Goal: Information Seeking & Learning: Learn about a topic

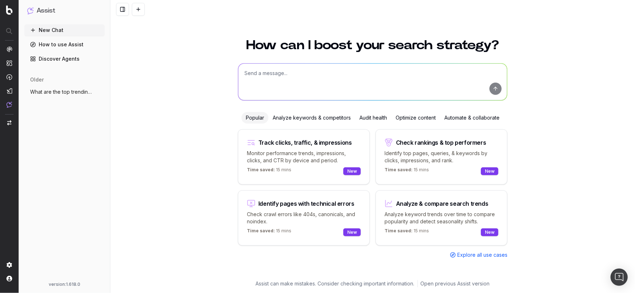
click at [293, 117] on div "Analyze keywords & competitors" at bounding box center [312, 117] width 87 height 11
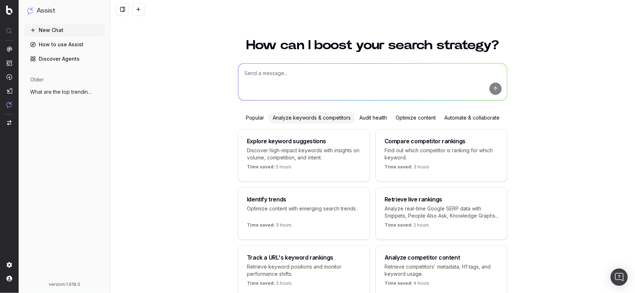
scroll to position [37, 0]
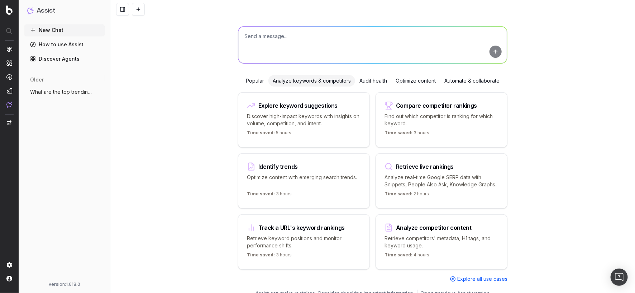
click at [253, 80] on div "Popular" at bounding box center [255, 80] width 27 height 11
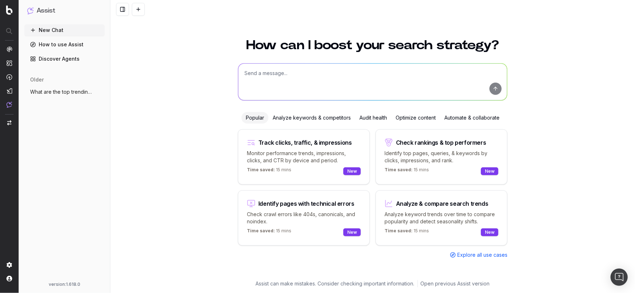
scroll to position [0, 0]
click at [327, 118] on div "Analyze keywords & competitors" at bounding box center [312, 117] width 87 height 11
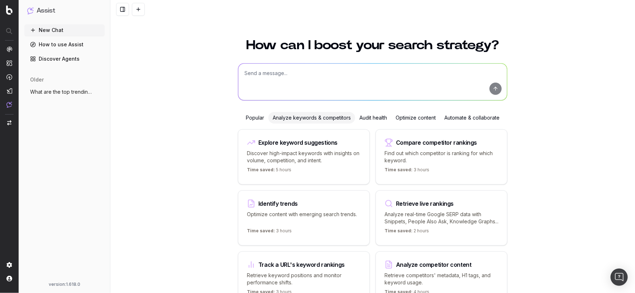
scroll to position [46, 0]
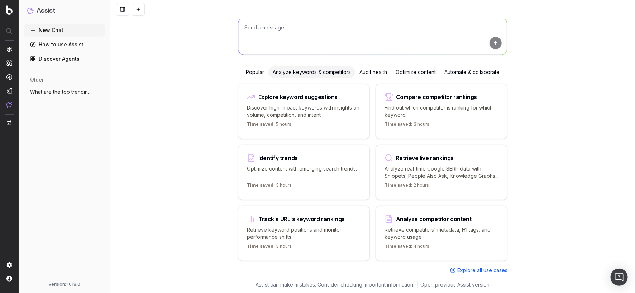
click at [261, 74] on div "Popular" at bounding box center [255, 71] width 27 height 11
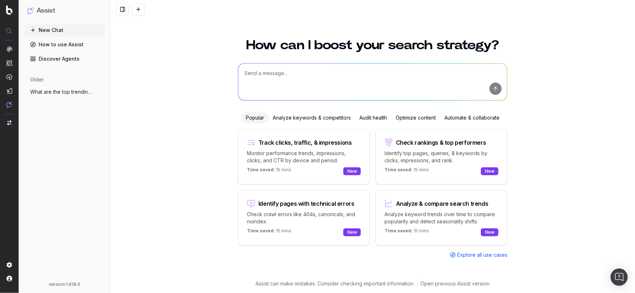
click at [304, 114] on div "Analyze keywords & competitors" at bounding box center [312, 117] width 87 height 11
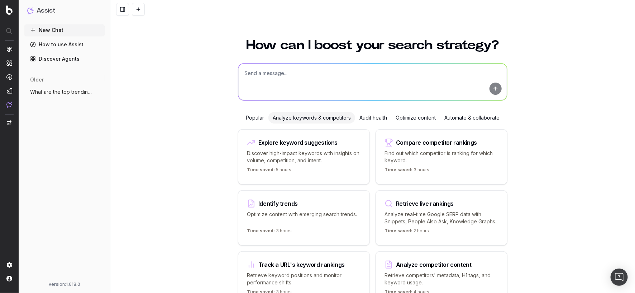
scroll to position [46, 0]
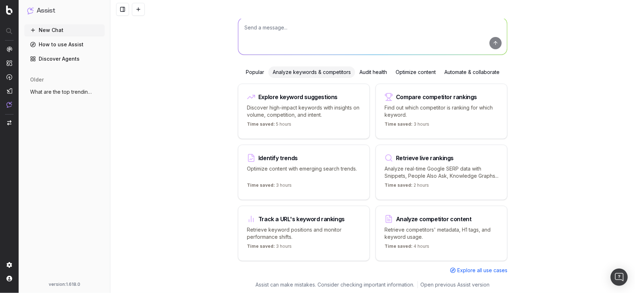
click at [426, 67] on div "Optimize content" at bounding box center [416, 71] width 49 height 11
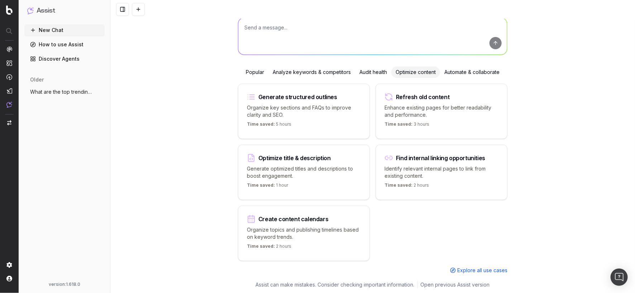
click at [370, 72] on div "Audit health" at bounding box center [373, 71] width 36 height 11
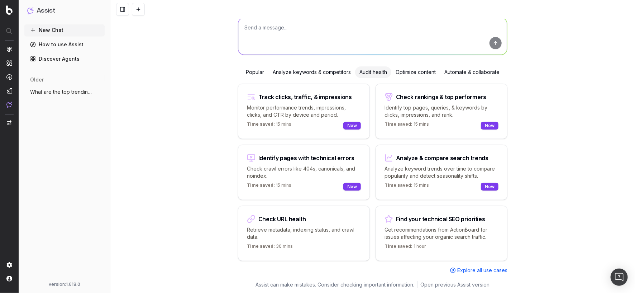
click at [482, 71] on div "Automate & collaborate" at bounding box center [472, 71] width 64 height 11
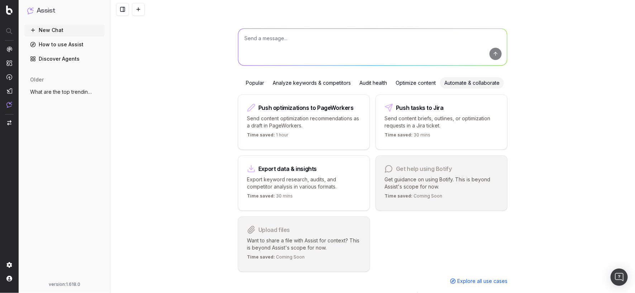
scroll to position [34, 0]
click at [366, 80] on div "Audit health" at bounding box center [373, 82] width 36 height 11
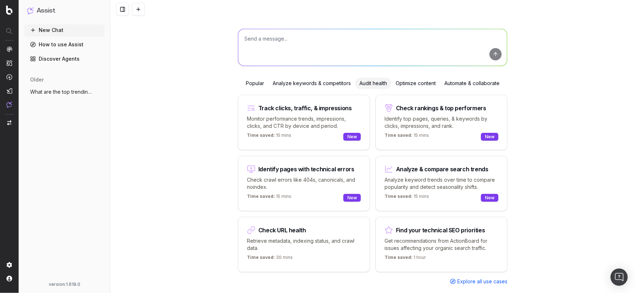
click at [322, 81] on div "Analyze keywords & competitors" at bounding box center [312, 82] width 87 height 11
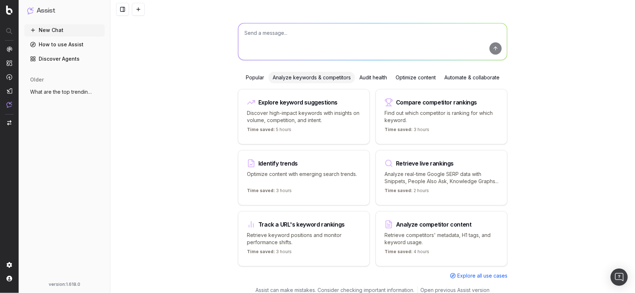
scroll to position [41, 0]
